Goal: Transaction & Acquisition: Purchase product/service

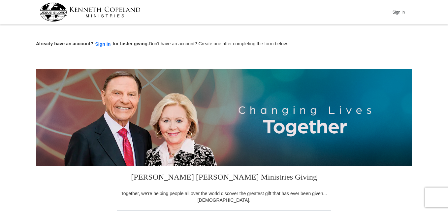
click at [395, 44] on p "Already have an account? Sign in for faster giving. Don't have an account? Crea…" at bounding box center [224, 44] width 376 height 8
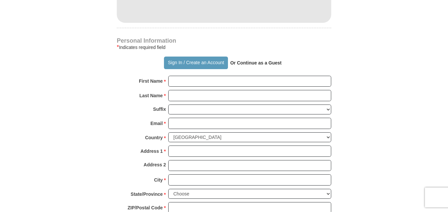
scroll to position [426, 0]
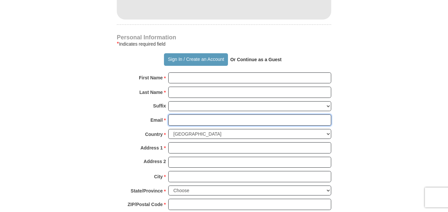
click at [183, 117] on input "Email *" at bounding box center [249, 119] width 163 height 11
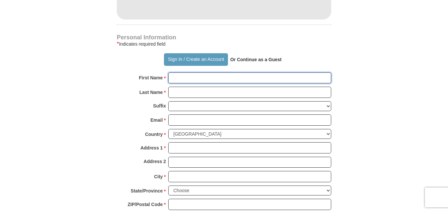
click at [173, 78] on input "First Name *" at bounding box center [249, 77] width 163 height 11
type input "[PERSON_NAME]"
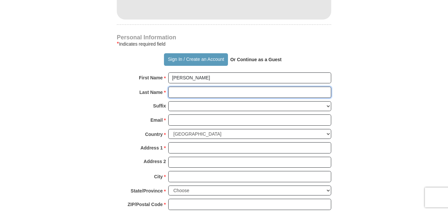
click at [171, 92] on input "Last Name *" at bounding box center [249, 92] width 163 height 11
type input "Bell"
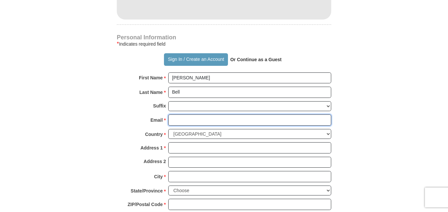
click at [171, 120] on input "Email *" at bounding box center [249, 119] width 163 height 11
type input "Lmommabell@.com"
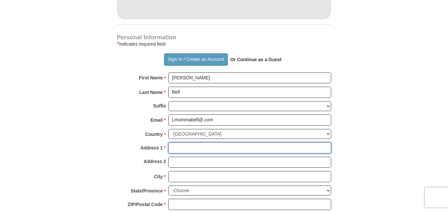
click at [172, 147] on input "Address 1 *" at bounding box center [249, 147] width 163 height 11
type input "[STREET_ADDRESS]"
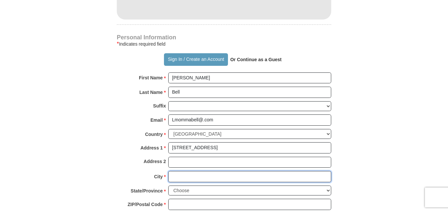
click at [172, 177] on input "City *" at bounding box center [249, 176] width 163 height 11
type input "F"
click at [176, 176] on input "FFFayetteville" at bounding box center [249, 176] width 163 height 11
click at [174, 175] on input "FFayetteville" at bounding box center [249, 176] width 163 height 11
type input "[GEOGRAPHIC_DATA]"
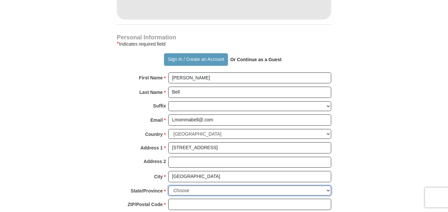
click at [328, 190] on select "Choose [US_STATE] [US_STATE] [US_STATE] [US_STATE] [US_STATE] Armed Forces Amer…" at bounding box center [249, 190] width 163 height 10
select select "NC"
click at [168, 185] on select "Choose [US_STATE] [US_STATE] [US_STATE] [US_STATE] [US_STATE] Armed Forces Amer…" at bounding box center [249, 190] width 163 height 10
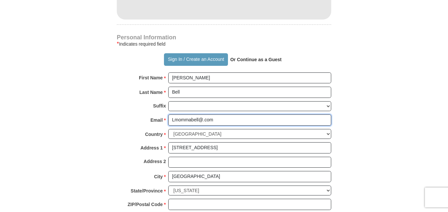
click at [283, 120] on input "Lmommabell@.com" at bounding box center [249, 119] width 163 height 11
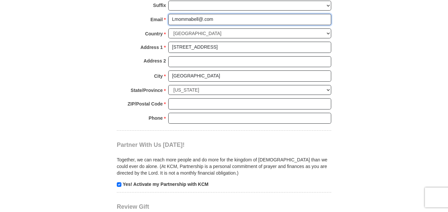
scroll to position [531, 0]
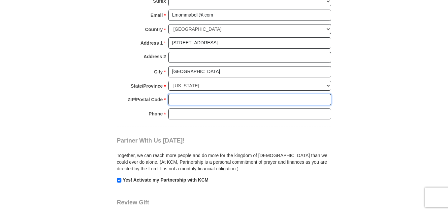
click at [170, 98] on input "ZIP/Postal Code *" at bounding box center [249, 99] width 163 height 11
type input "28314"
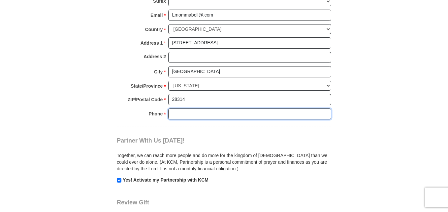
click at [172, 115] on input "Phone * *" at bounding box center [249, 113] width 163 height 11
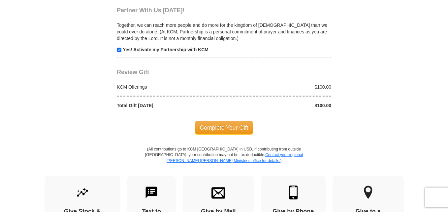
scroll to position [662, 0]
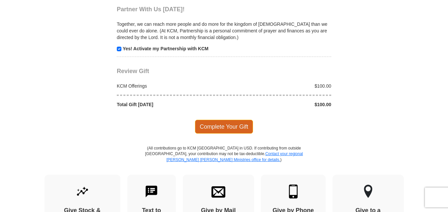
type input "9104947031"
click at [217, 128] on span "Complete Your Gift" at bounding box center [224, 127] width 58 height 14
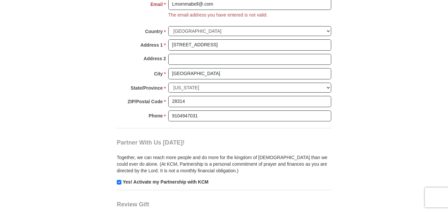
scroll to position [536, 0]
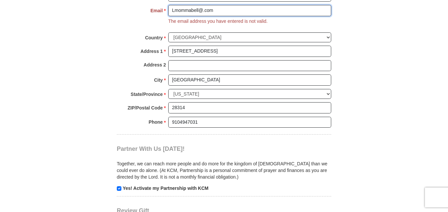
click at [213, 11] on input "Lmommabell@.com" at bounding box center [249, 10] width 163 height 11
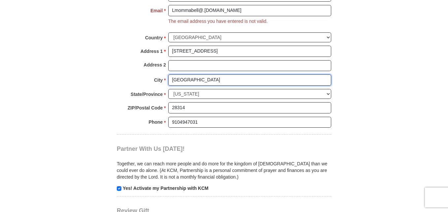
click at [237, 81] on input "[GEOGRAPHIC_DATA]" at bounding box center [249, 79] width 163 height 11
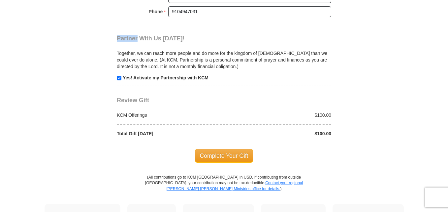
scroll to position [647, 0]
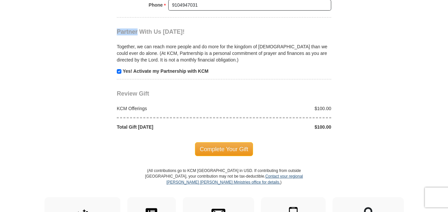
click at [236, 178] on p "(All contributions go to KCM [GEOGRAPHIC_DATA] in USD. If contributing from out…" at bounding box center [224, 182] width 158 height 29
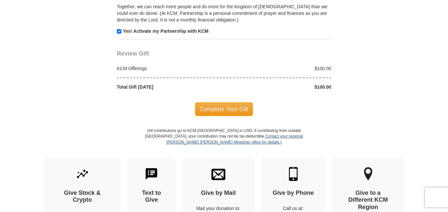
scroll to position [691, 0]
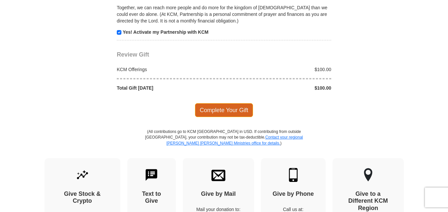
click at [224, 111] on span "Complete Your Gift" at bounding box center [224, 110] width 58 height 14
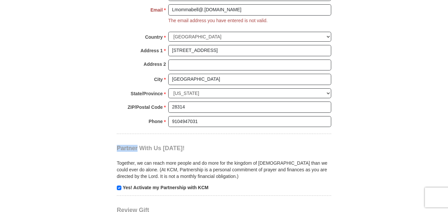
scroll to position [536, 0]
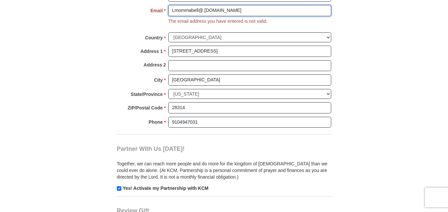
click at [204, 11] on input "Lmommabell@.[DOMAIN_NAME]" at bounding box center [249, 10] width 163 height 11
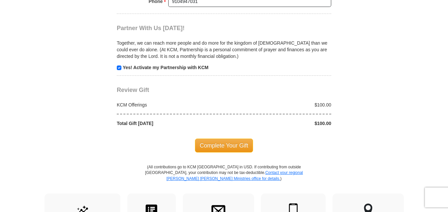
scroll to position [661, 0]
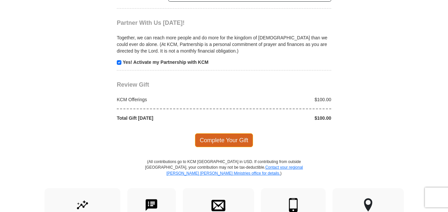
type input "[EMAIL_ADDRESS][DOMAIN_NAME]"
click at [215, 137] on span "Complete Your Gift" at bounding box center [224, 140] width 58 height 14
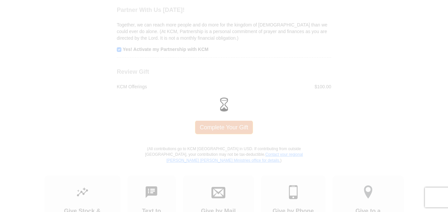
scroll to position [648, 0]
